Goal: Task Accomplishment & Management: Manage account settings

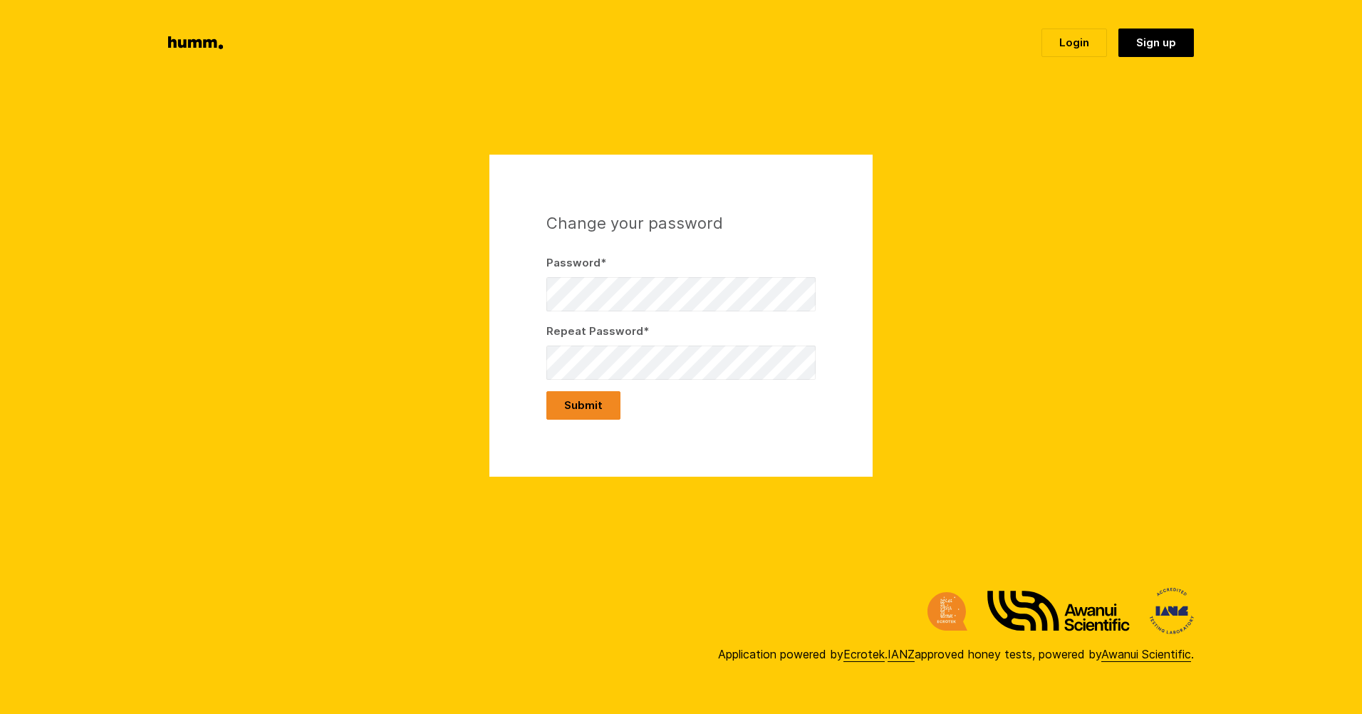
click at [561, 405] on button "Submit" at bounding box center [583, 405] width 74 height 28
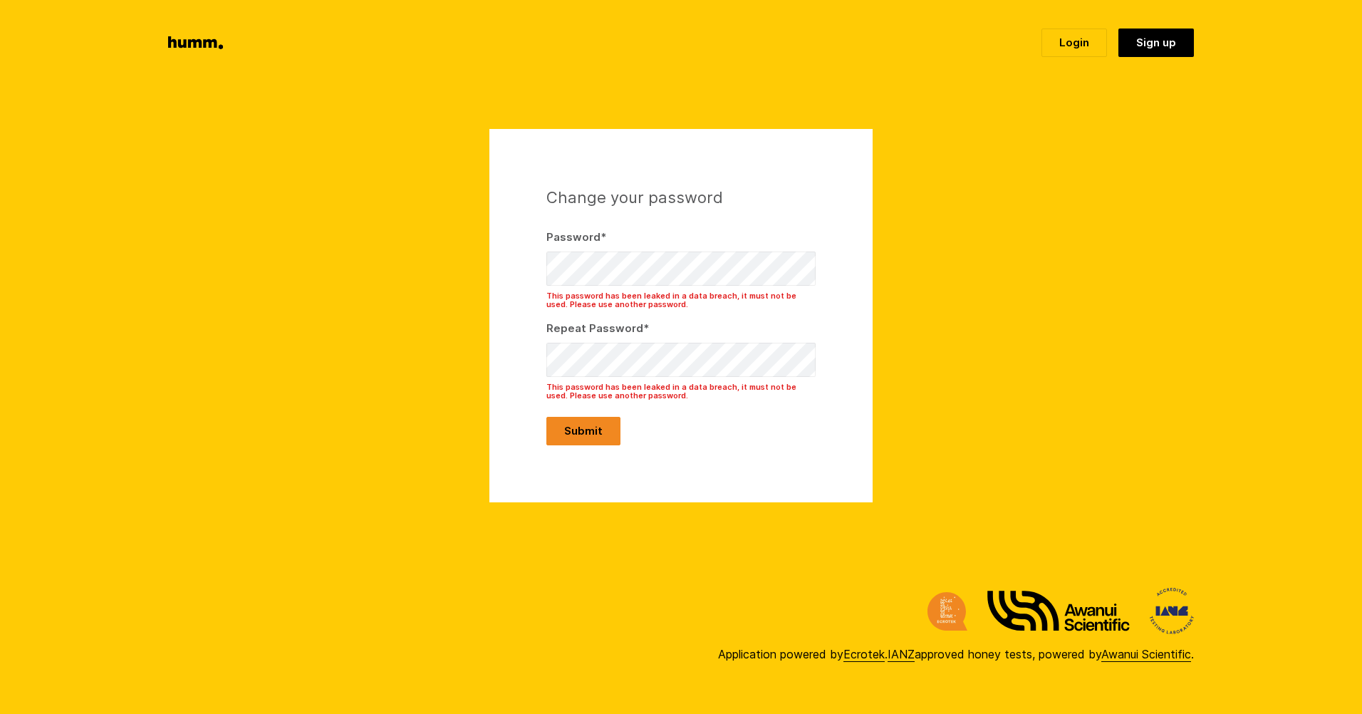
click at [605, 432] on button "Submit" at bounding box center [583, 431] width 74 height 28
